Goal: Answer question/provide support

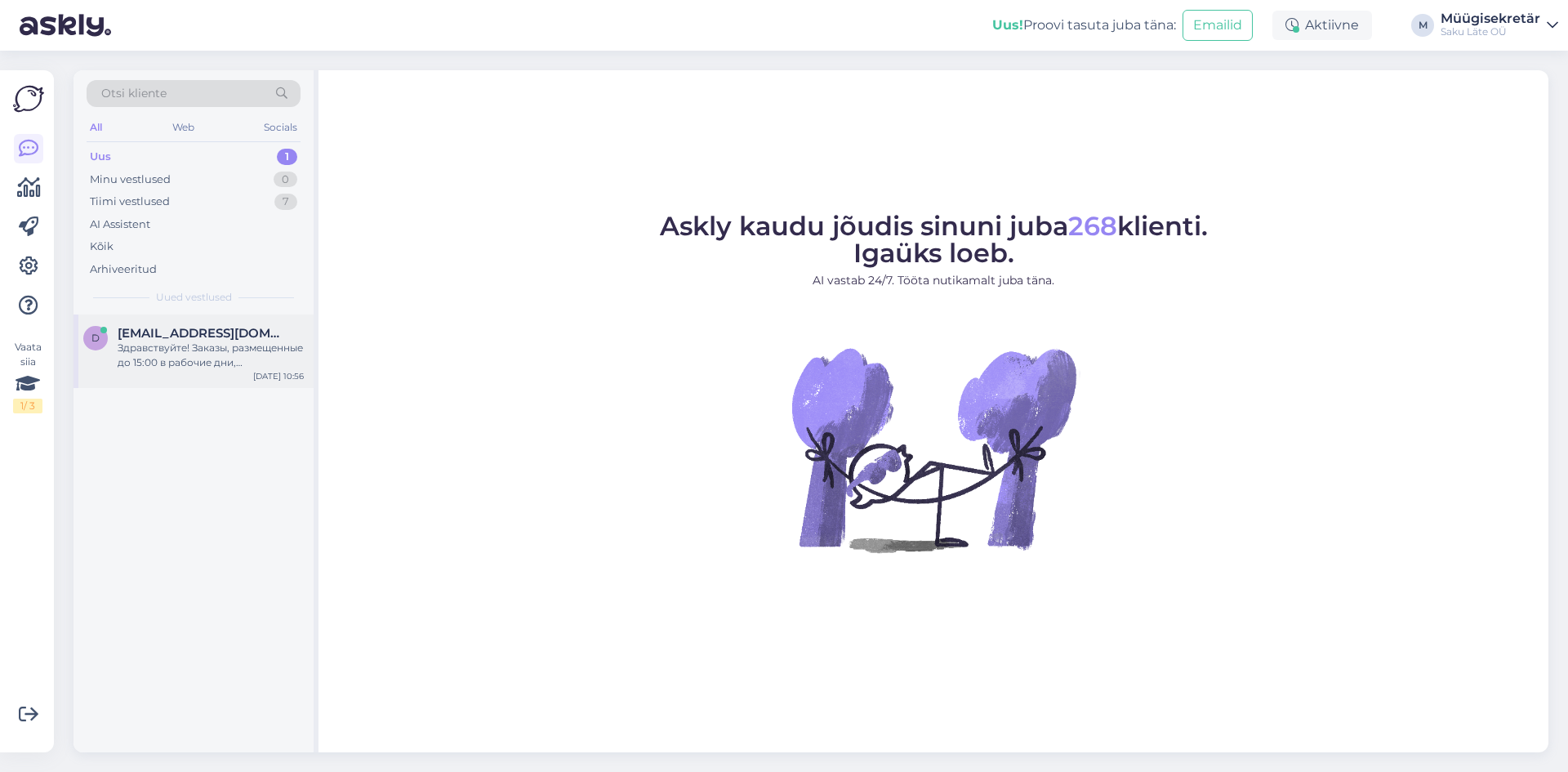
click at [179, 359] on div "Здравствуйте! Заказы, размещенные до 15:00 в рабочие дни, выполняются в течение…" at bounding box center [210, 355] width 186 height 29
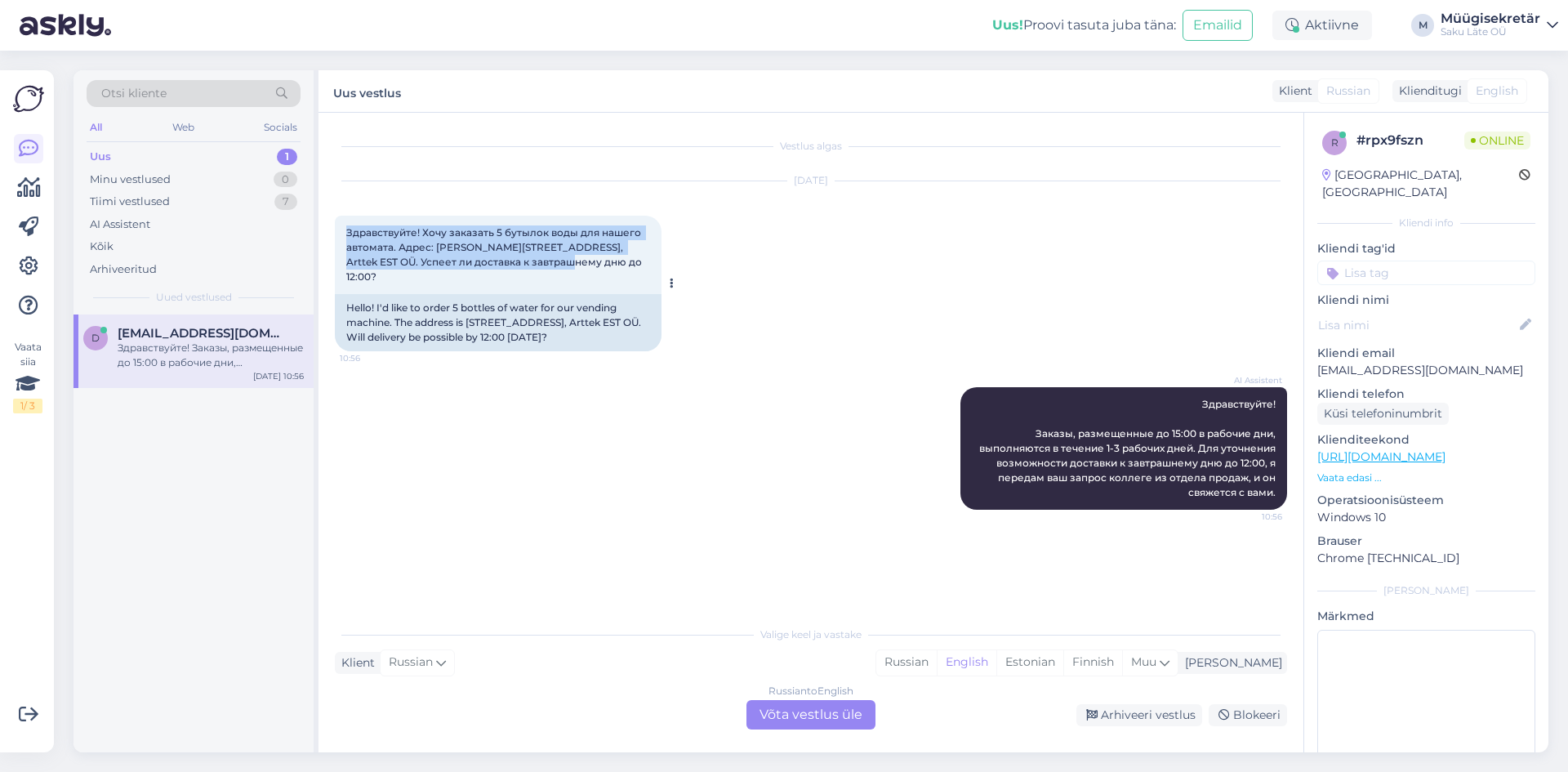
drag, startPoint x: 550, startPoint y: 262, endPoint x: 339, endPoint y: 237, distance: 212.5
click at [339, 237] on div "Здравствуйте! Хочу заказать 5 бутылок воды для нашего автомата. Адрес: [PERSON_…" at bounding box center [498, 255] width 327 height 78
copy span "Здравствуйте! Хочу заказать 5 бутылок воды для нашего автомата. Адрес: [PERSON_…"
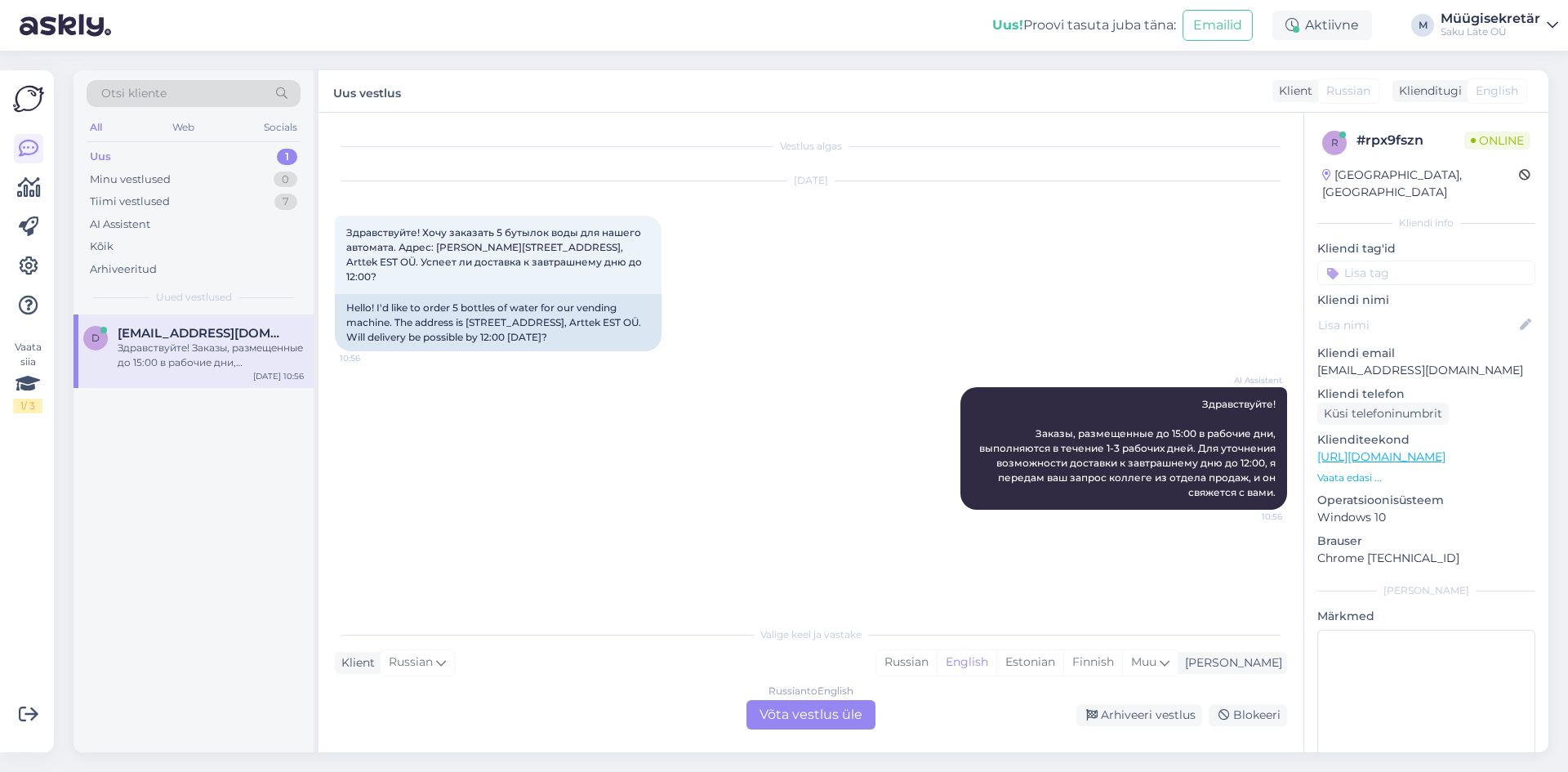
click at [811, 715] on div "Russian to English Võta vestlus üle" at bounding box center [811, 715] width 129 height 29
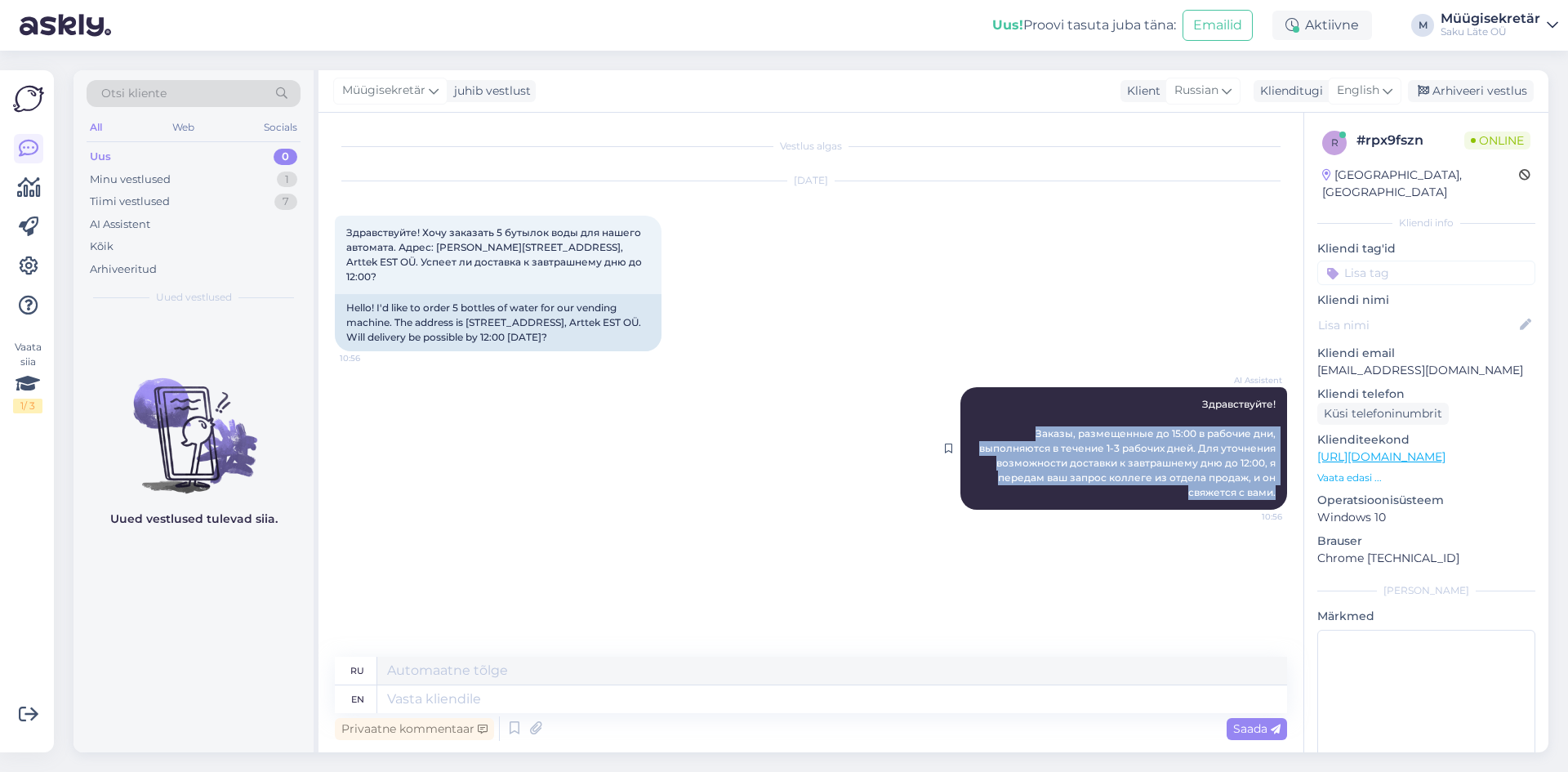
drag, startPoint x: 1277, startPoint y: 484, endPoint x: 1037, endPoint y: 420, distance: 248.4
click at [1037, 420] on div "AI Assistent Здравствуйте! Заказы, размещенные до 15:00 в рабочие дни, выполняю…" at bounding box center [1123, 449] width 327 height 123
copy span "Заказы, размещенные до 15:00 в рабочие дни, выполняются в течение 1-3 рабочих д…"
click at [777, 609] on div "Vestlus algas [DATE] Здравствуйте! Хочу заказать 5 бутылок воды для нашего авто…" at bounding box center [819, 386] width 967 height 513
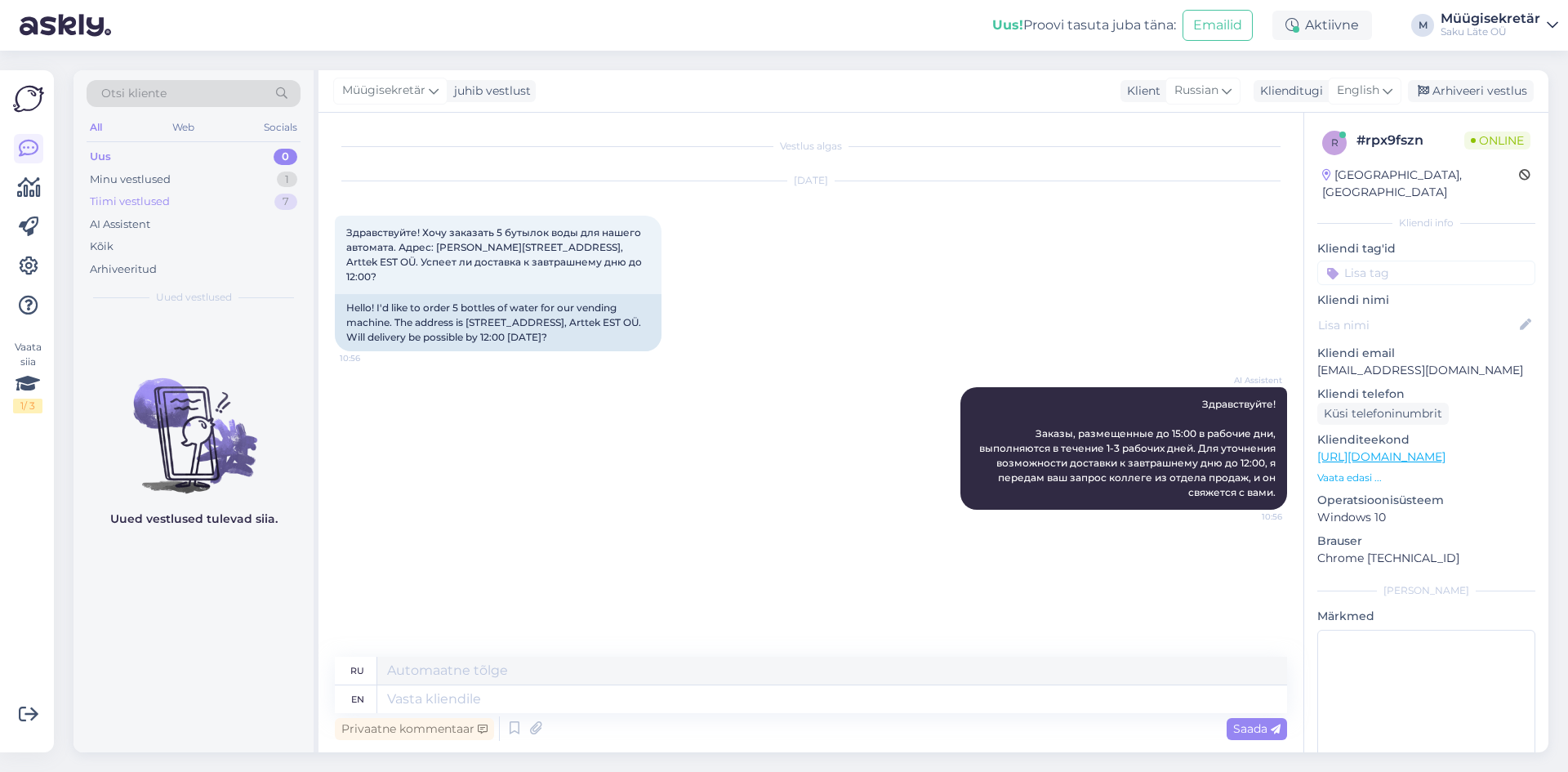
click at [155, 194] on div "Tiimi vestlused" at bounding box center [129, 202] width 80 height 16
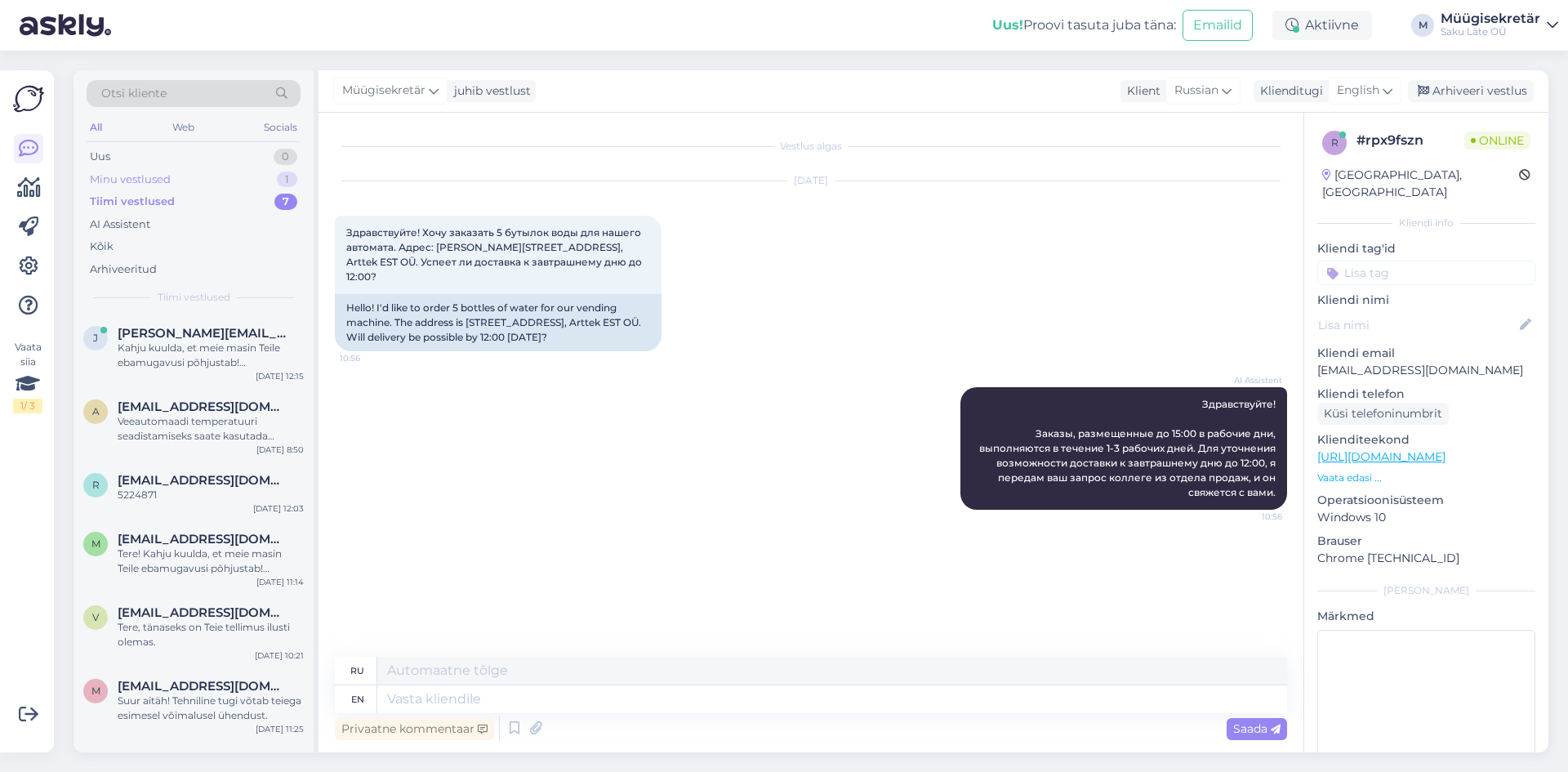
click at [141, 177] on div "Minu vestlused" at bounding box center [130, 179] width 81 height 16
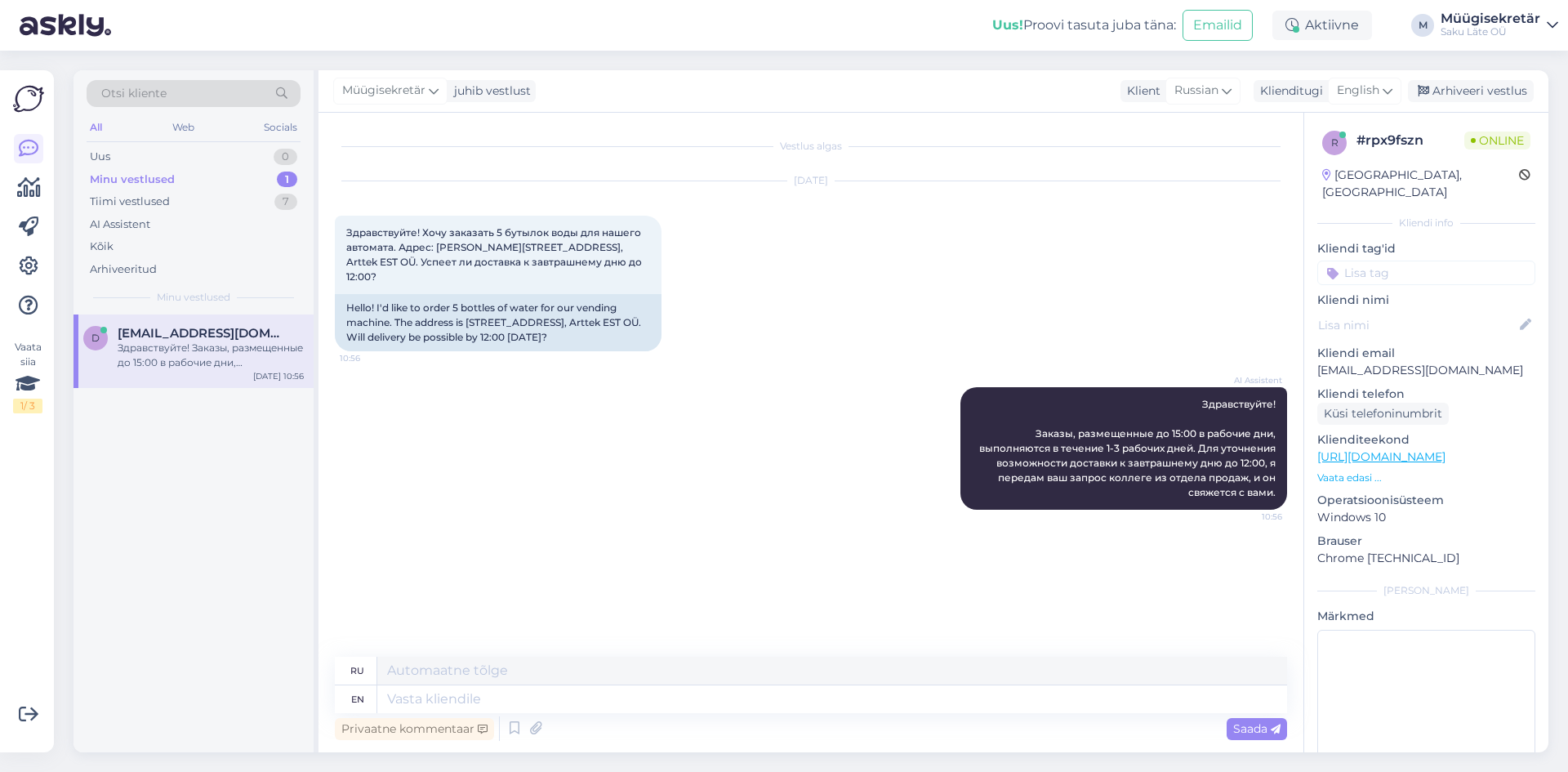
click at [207, 455] on div "d [EMAIL_ADDRESS][DOMAIN_NAME] Здравствуйте! Заказы, размещенные до 15:00 в раб…" at bounding box center [194, 534] width 240 height 438
click at [201, 153] on div "Uus 0" at bounding box center [194, 157] width 214 height 23
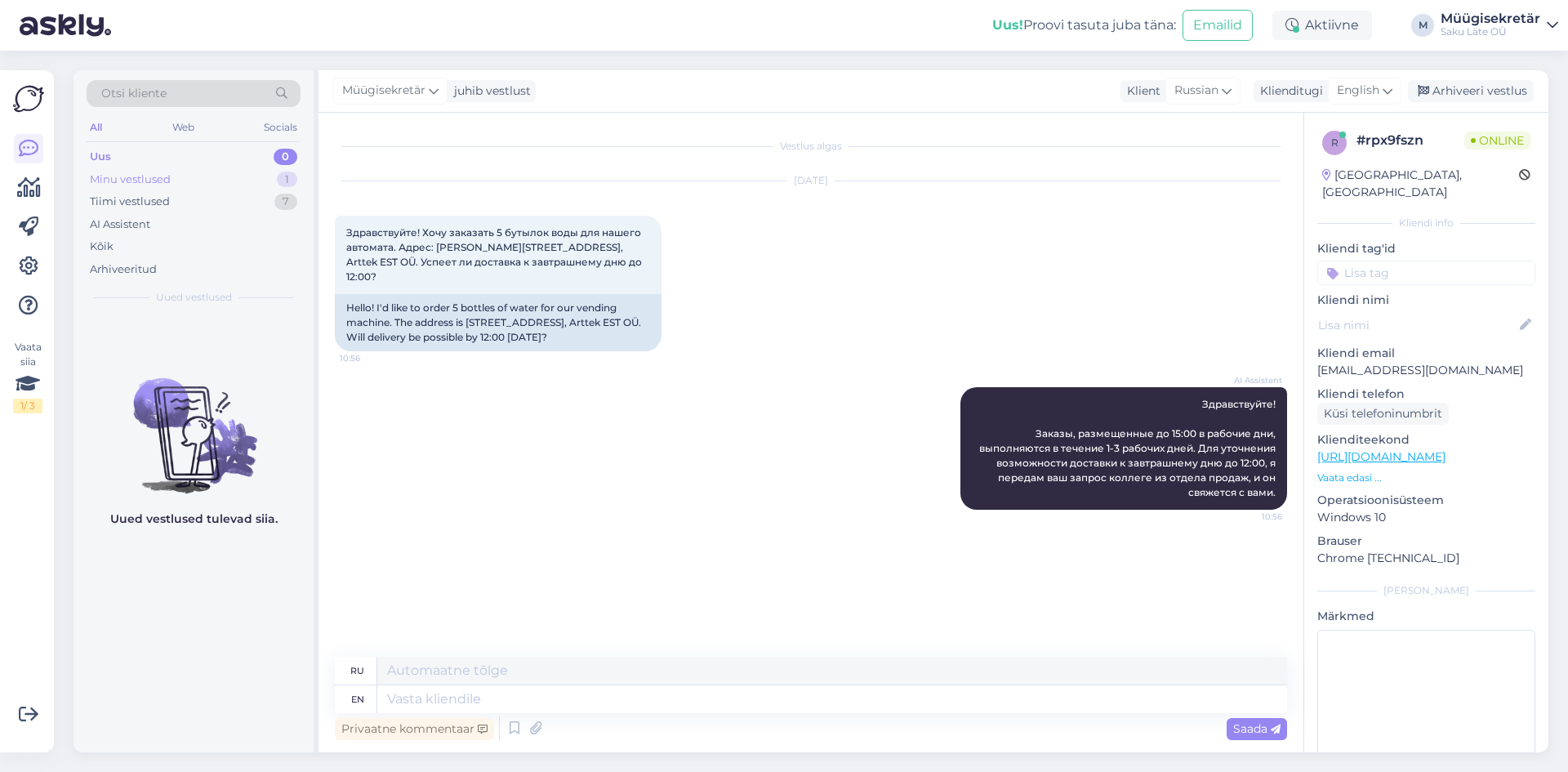
click at [186, 182] on div "Minu vestlused 1" at bounding box center [194, 179] width 214 height 23
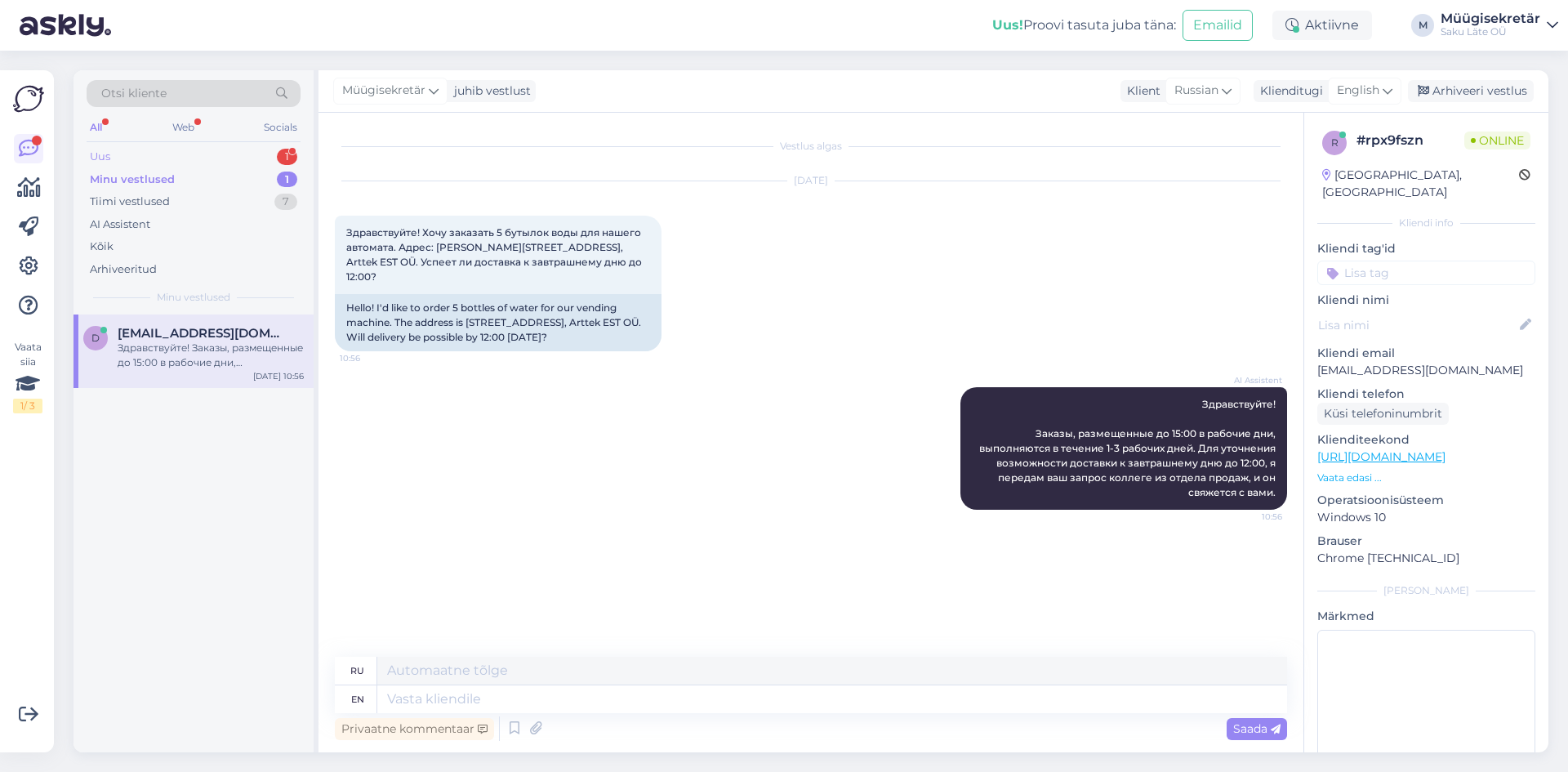
click at [122, 156] on div "Uus 1" at bounding box center [194, 157] width 214 height 23
click at [163, 341] on div "Telefoni number on 58585424 [PERSON_NAME] eelnevalt saata sõnum, siis tean kas …" at bounding box center [210, 355] width 186 height 29
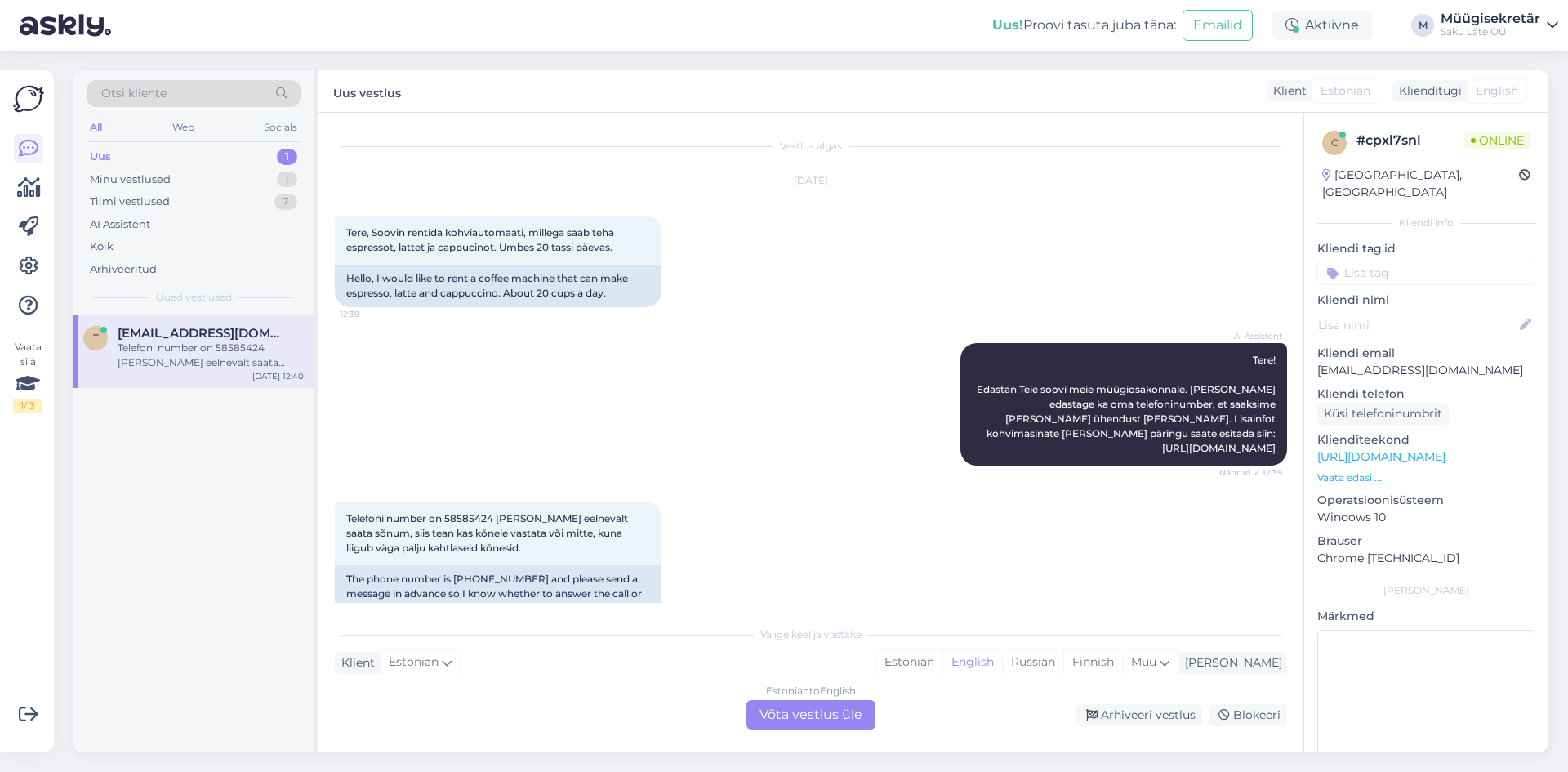
scroll to position [38, 0]
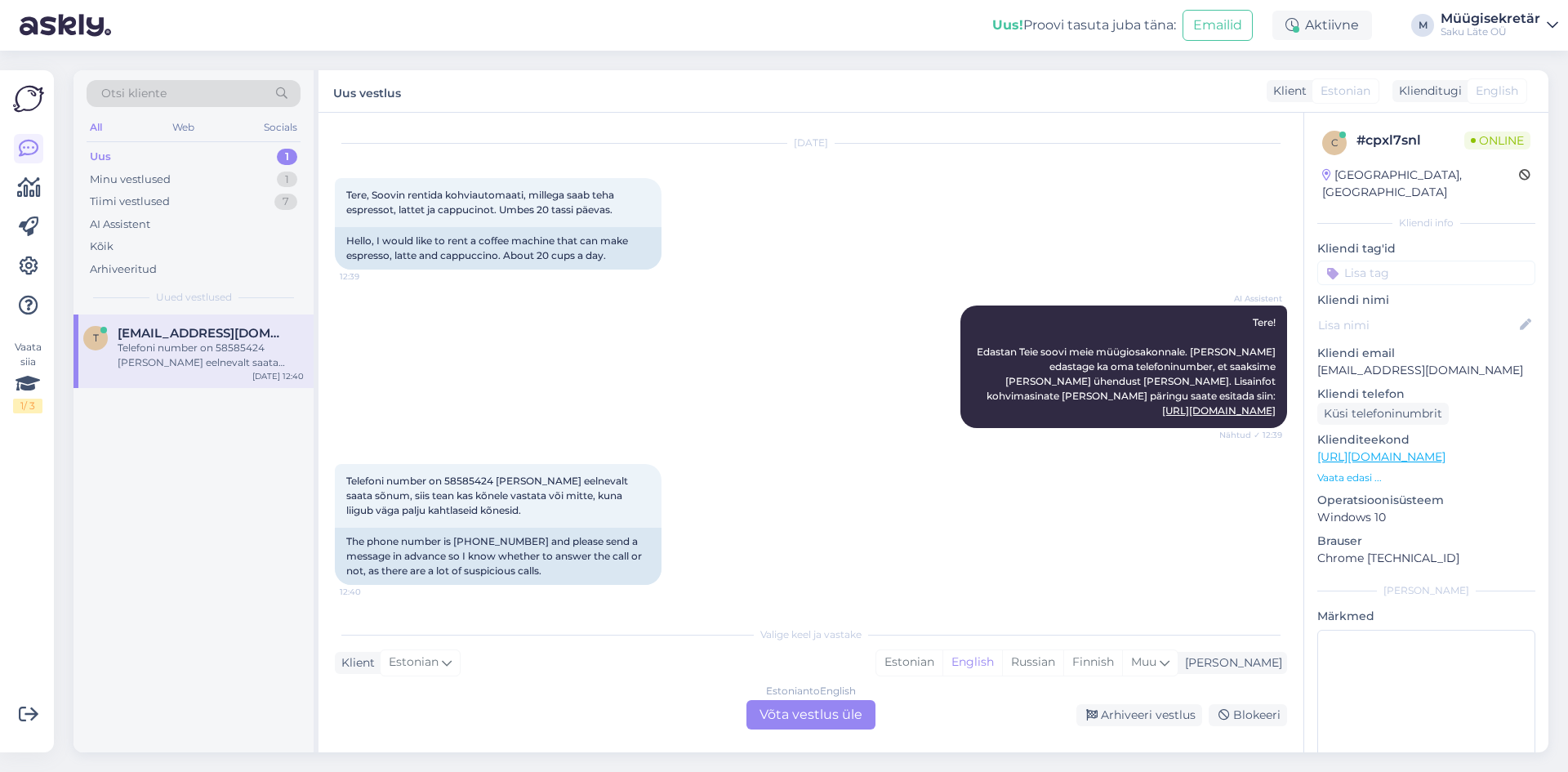
click at [839, 714] on div "Estonian to English Võta vestlus üle" at bounding box center [811, 715] width 129 height 29
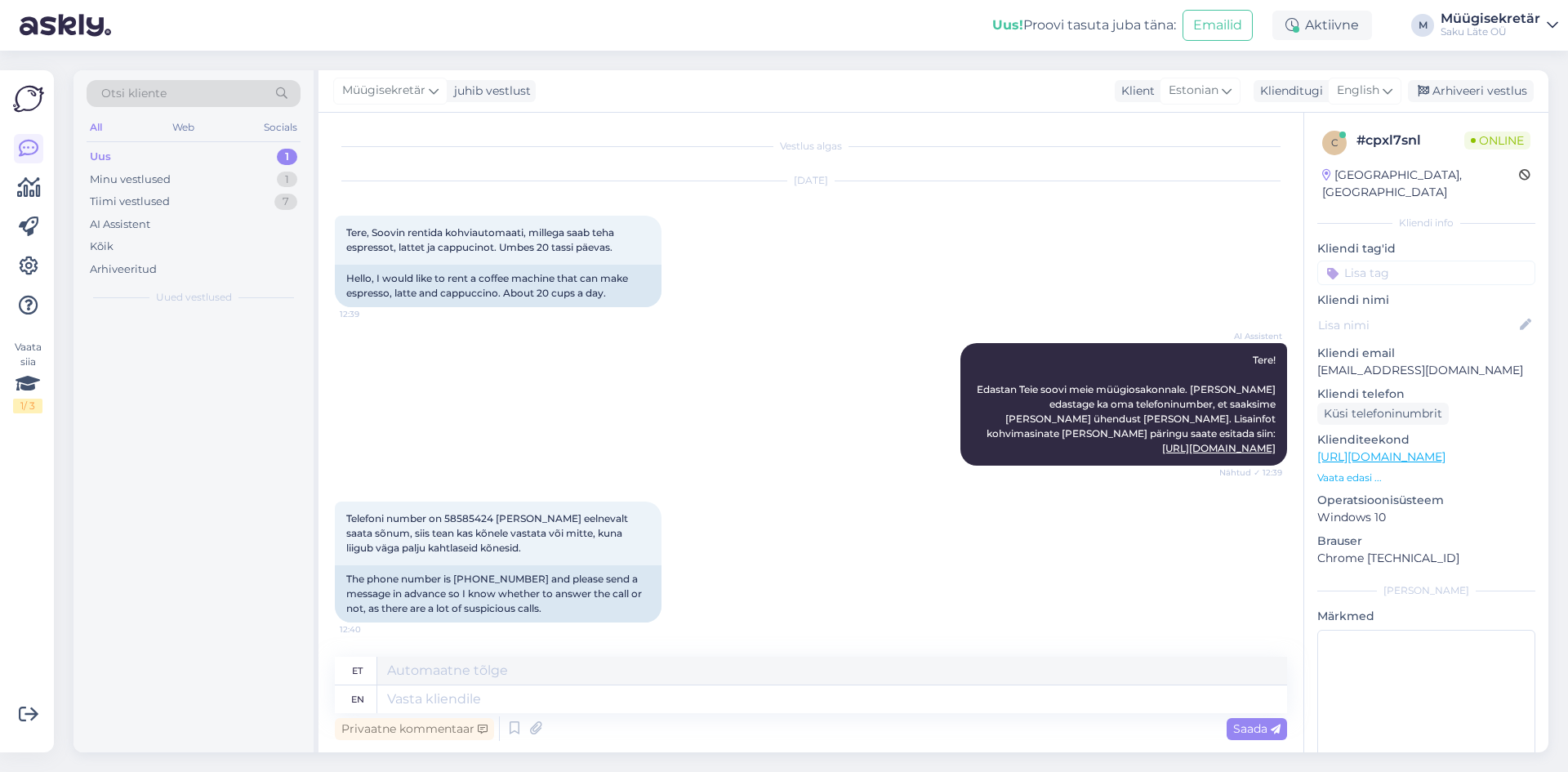
scroll to position [0, 0]
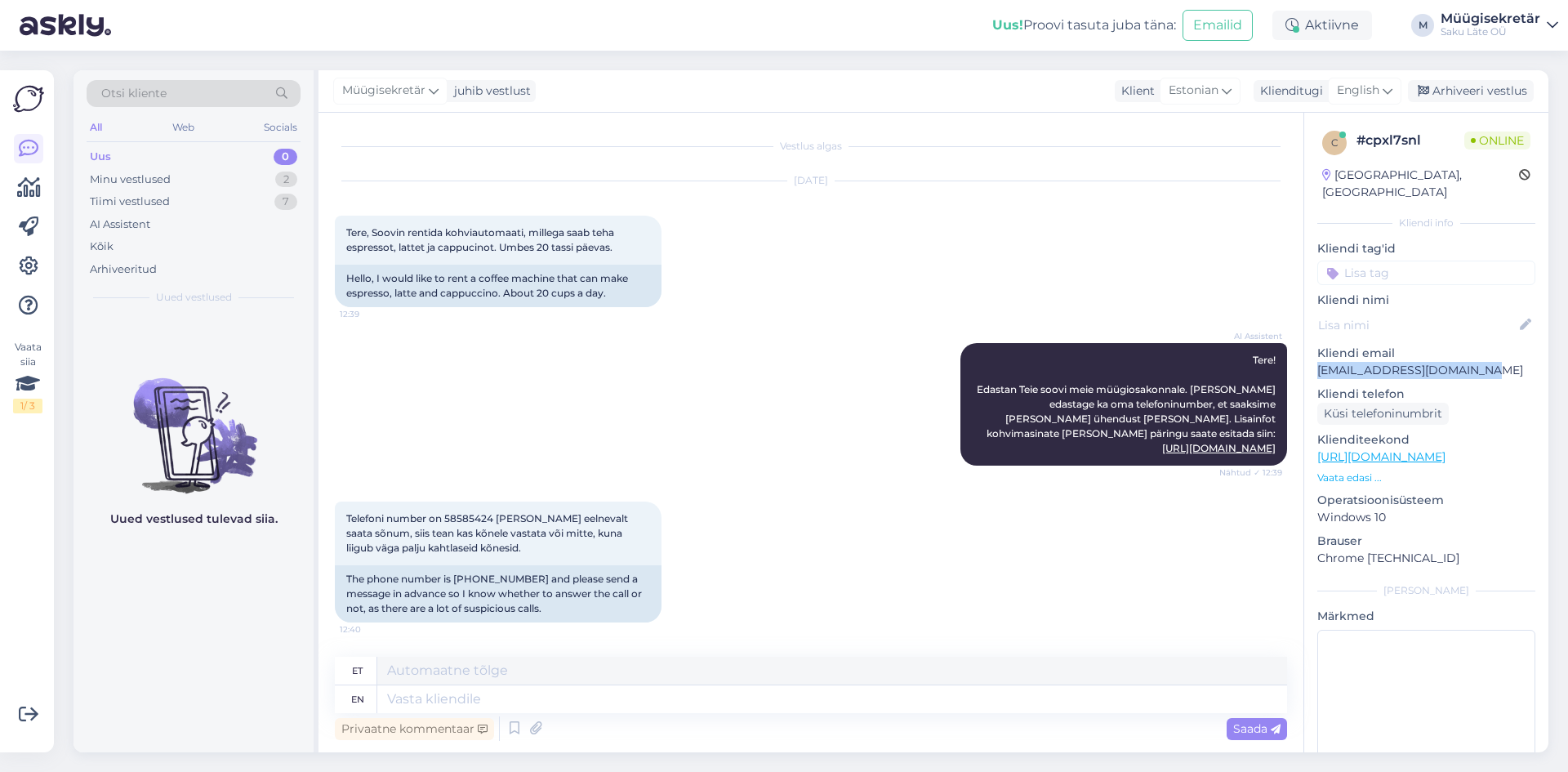
drag, startPoint x: 1482, startPoint y: 354, endPoint x: 1319, endPoint y: 352, distance: 163.0
click at [1319, 362] on p "[EMAIL_ADDRESS][DOMAIN_NAME]" at bounding box center [1427, 371] width 218 height 17
copy p "[EMAIL_ADDRESS][DOMAIN_NAME]"
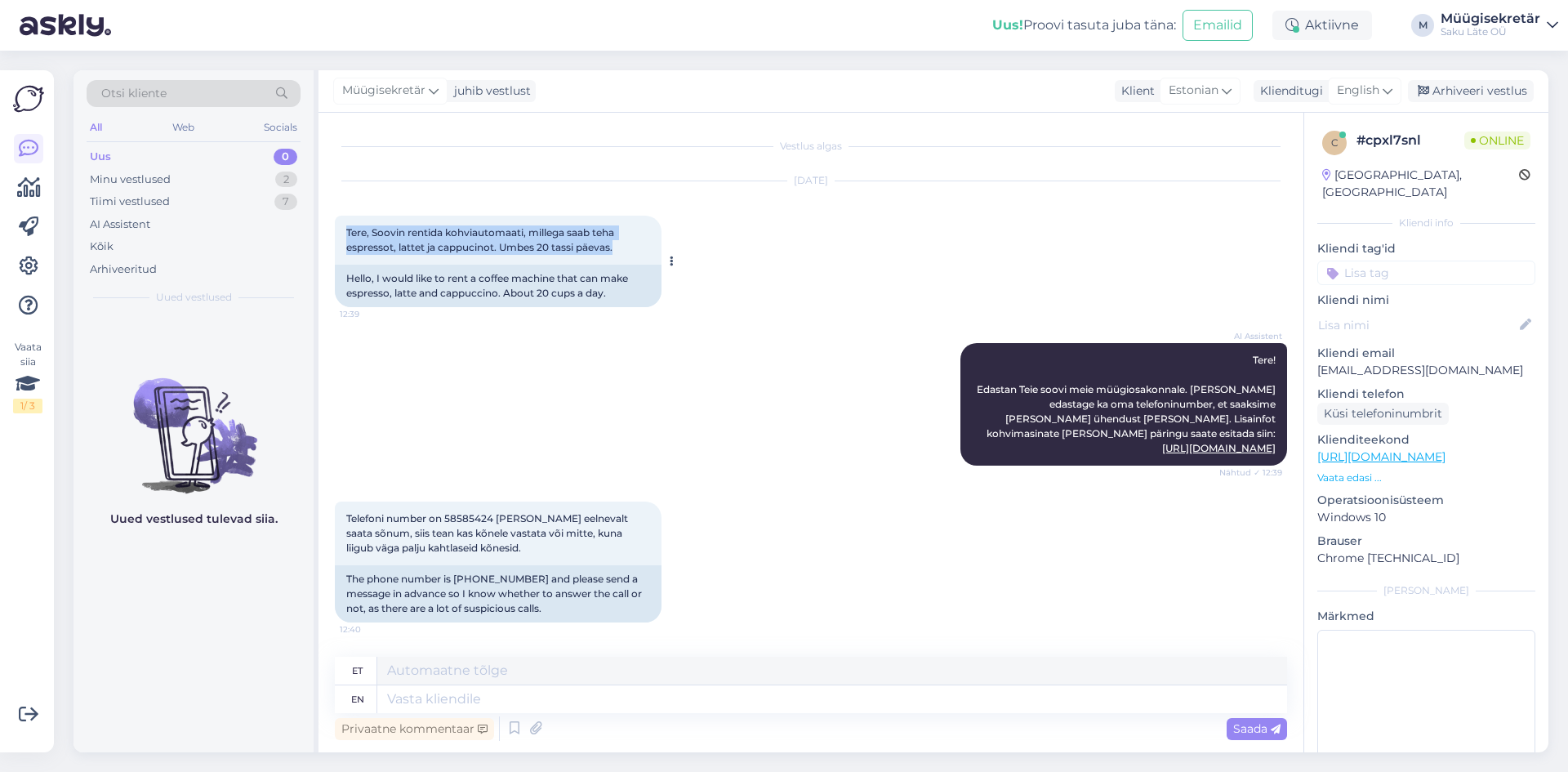
drag, startPoint x: 347, startPoint y: 230, endPoint x: 624, endPoint y: 249, distance: 277.7
click at [624, 249] on div "Tere, Soovin rentida kohviautomaati, millega saab teha espressot, lattet ja cap…" at bounding box center [498, 240] width 327 height 49
copy span "Tere, Soovin rentida kohviautomaati, millega saab teha espressot, lattet ja cap…"
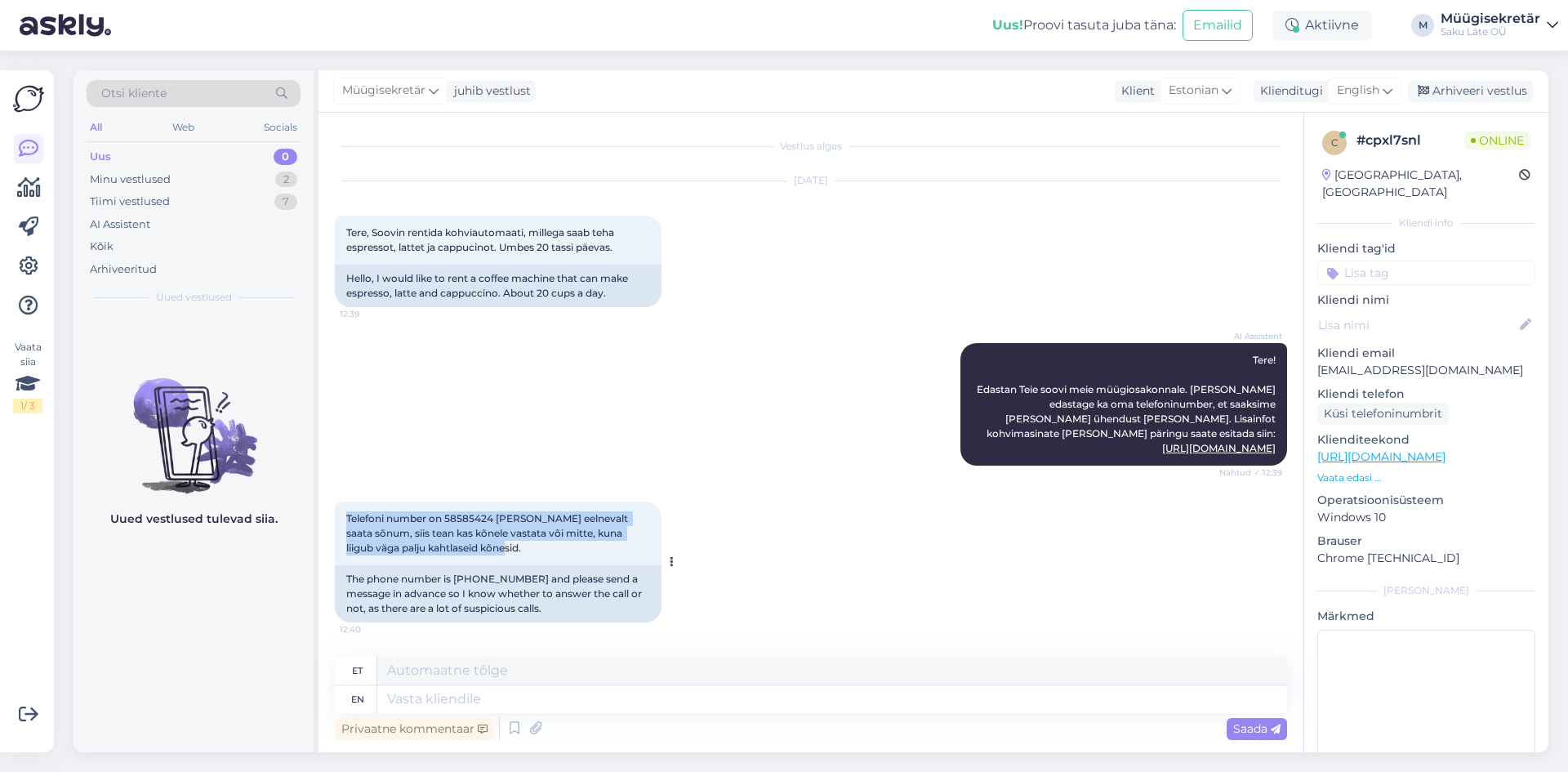
drag, startPoint x: 505, startPoint y: 551, endPoint x: 347, endPoint y: 522, distance: 160.6
click at [347, 522] on div "Telefoni number on 58585424 [PERSON_NAME] eelnevalt saata sõnum, siis tean kas …" at bounding box center [498, 534] width 327 height 63
copy span "Telefoni number on 58585424 [PERSON_NAME] eelnevalt saata sõnum, siis tean kas …"
click at [594, 697] on textarea at bounding box center [832, 699] width 910 height 27
click at [136, 176] on div "Minu vestlused" at bounding box center [130, 179] width 81 height 16
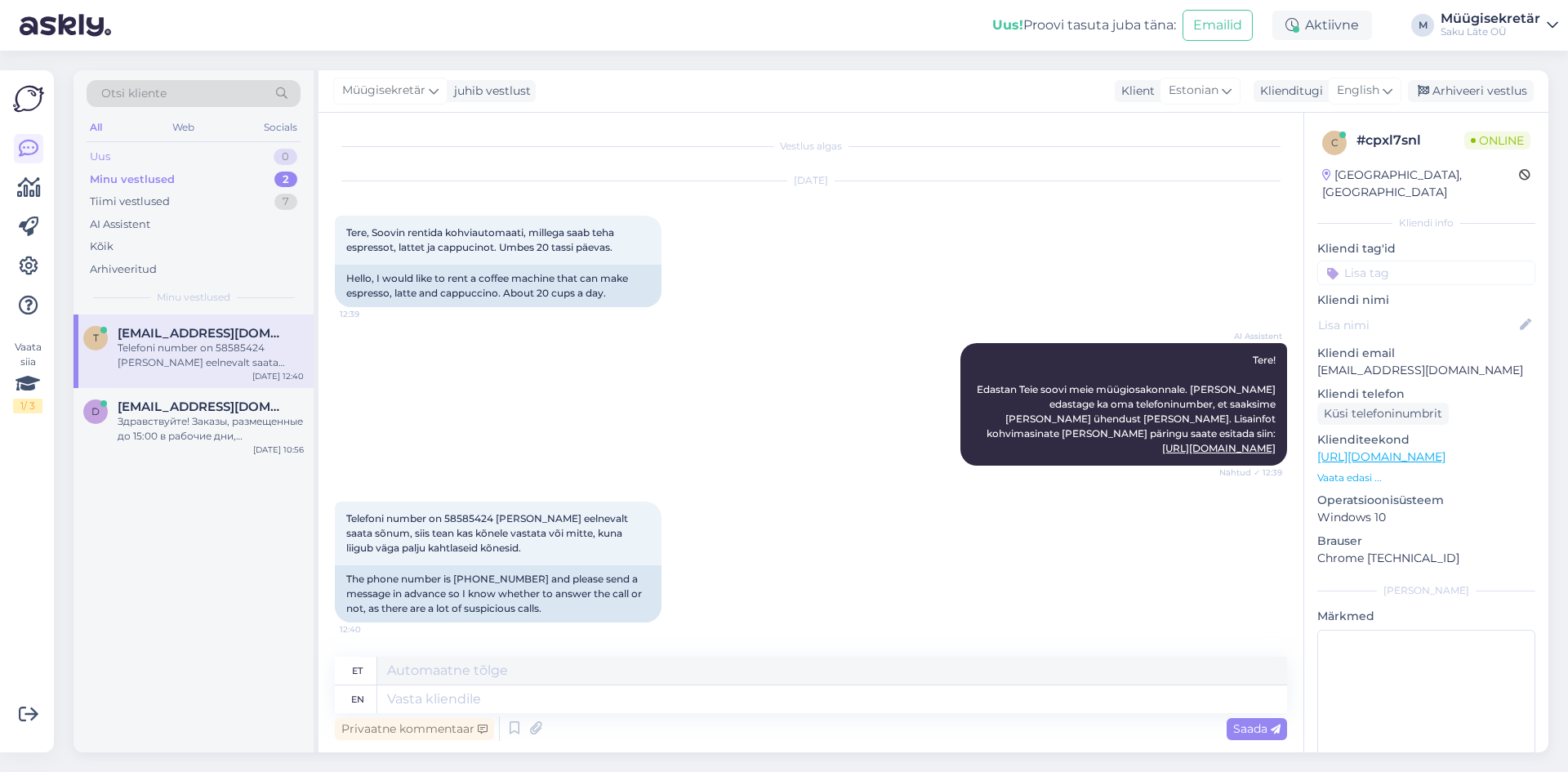
click at [139, 160] on div "Uus 0" at bounding box center [194, 157] width 214 height 23
